Goal: Task Accomplishment & Management: Use online tool/utility

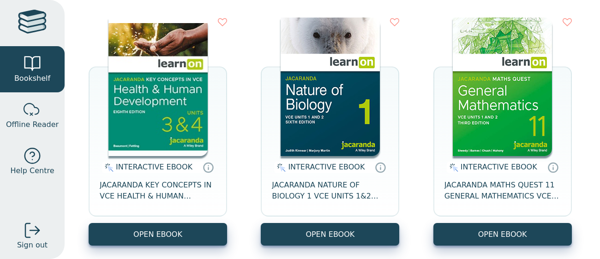
scroll to position [118, 0]
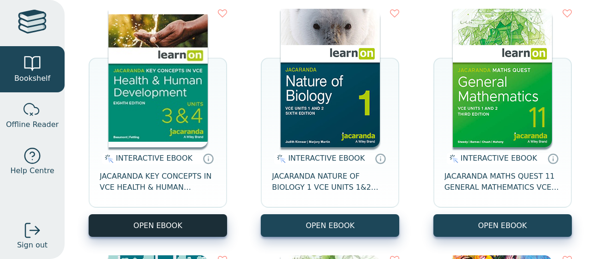
click at [137, 222] on button "OPEN EBOOK" at bounding box center [158, 225] width 138 height 23
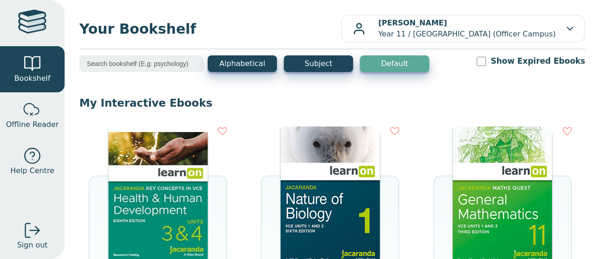
scroll to position [192, 0]
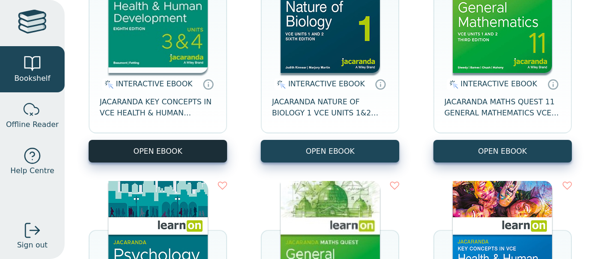
click at [163, 148] on button "OPEN EBOOK" at bounding box center [158, 151] width 138 height 23
